Goal: Check status: Check status

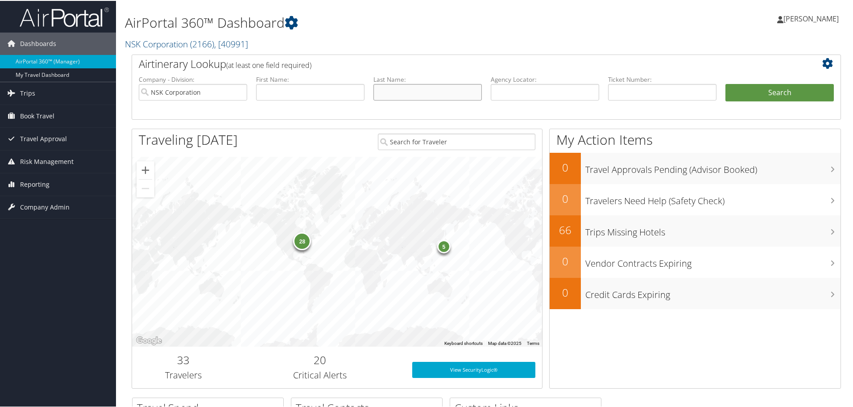
click at [383, 89] on input "text" at bounding box center [428, 91] width 108 height 17
click at [330, 87] on input "text" at bounding box center [310, 91] width 108 height 17
type input "nikhil"
click at [747, 96] on button "Search" at bounding box center [780, 92] width 108 height 18
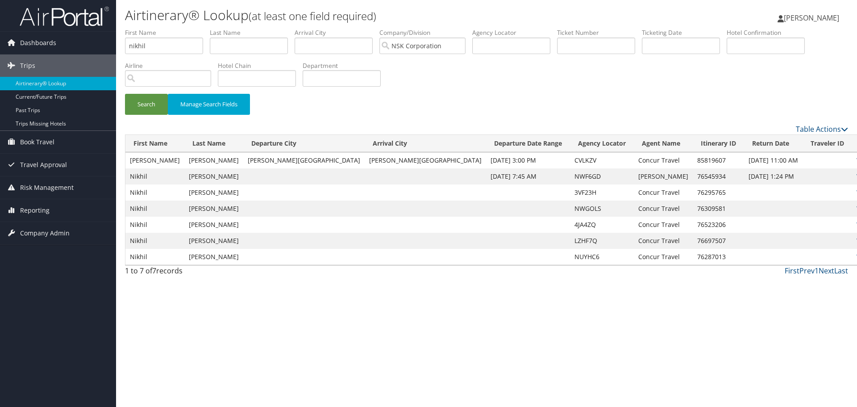
click at [856, 173] on link "View" at bounding box center [863, 176] width 14 height 8
click at [856, 160] on link "View" at bounding box center [863, 160] width 14 height 8
drag, startPoint x: 163, startPoint y: 45, endPoint x: 105, endPoint y: 50, distance: 58.2
click at [105, 50] on div "Dashboards AirPortal 360™ (Manager) My Travel Dashboard Trips Airtinerary® Look…" at bounding box center [428, 203] width 857 height 407
click at [250, 49] on input "text" at bounding box center [249, 45] width 78 height 17
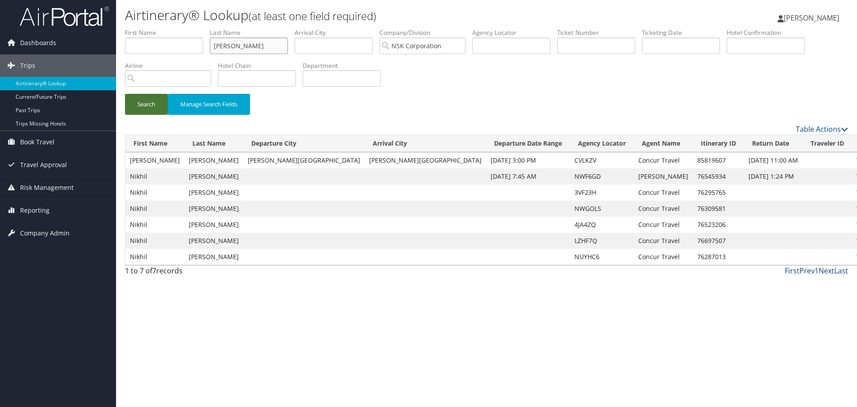
type input "russell"
click at [148, 105] on button "Search" at bounding box center [146, 104] width 43 height 21
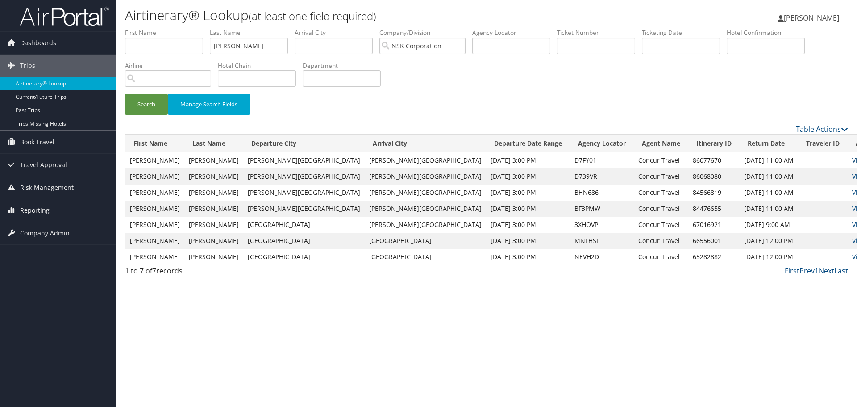
click at [852, 161] on link "View" at bounding box center [859, 160] width 14 height 8
click at [852, 210] on link "View" at bounding box center [859, 208] width 14 height 8
click at [852, 208] on link "View" at bounding box center [859, 208] width 14 height 8
click at [852, 225] on link "View" at bounding box center [859, 224] width 14 height 8
click at [852, 192] on link "View" at bounding box center [859, 192] width 14 height 8
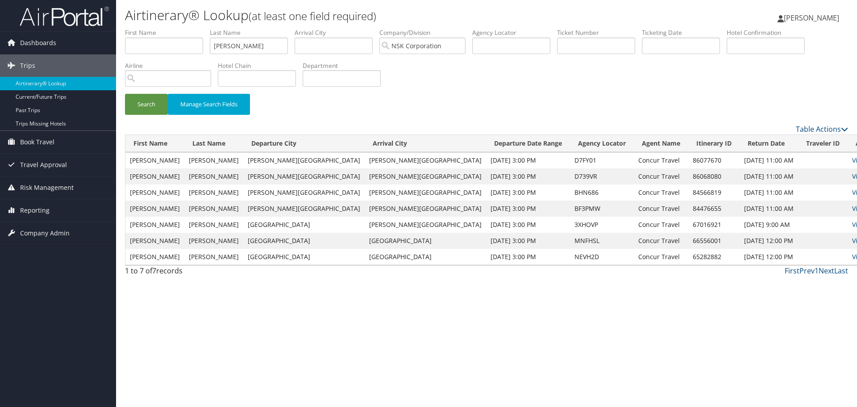
click at [852, 176] on link "View" at bounding box center [859, 176] width 14 height 8
click at [852, 206] on link "View" at bounding box center [859, 208] width 14 height 8
click at [852, 209] on link "View" at bounding box center [859, 208] width 14 height 8
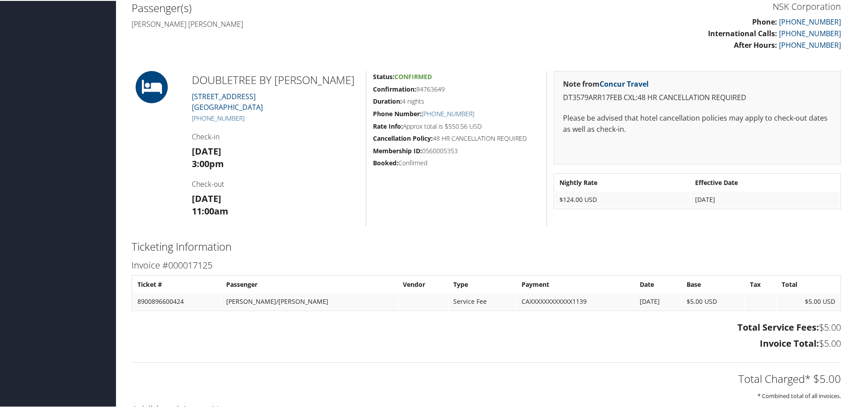
scroll to position [223, 0]
